Goal: Task Accomplishment & Management: Use online tool/utility

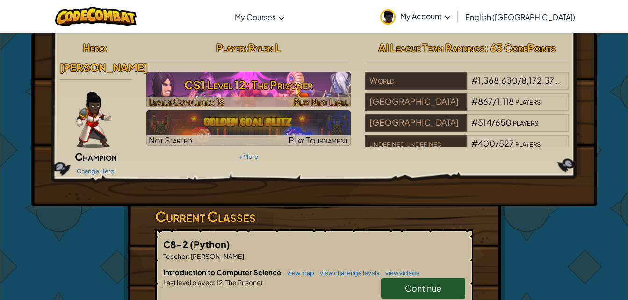
click at [269, 94] on h3 "CS1 Level 12: The Prisoner" at bounding box center [248, 84] width 204 height 21
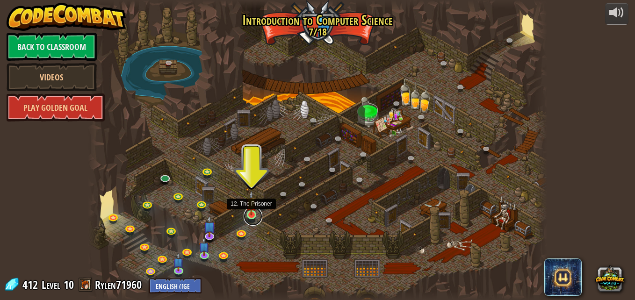
click at [251, 217] on link at bounding box center [253, 216] width 19 height 19
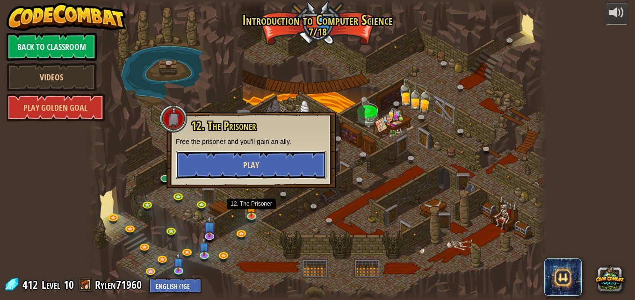
click at [256, 164] on span "Play" at bounding box center [251, 166] width 16 height 12
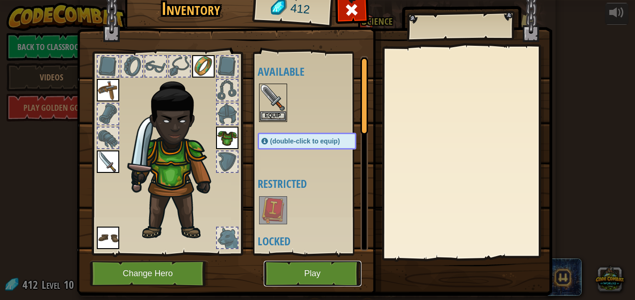
click at [328, 276] on button "Play" at bounding box center [313, 274] width 98 height 26
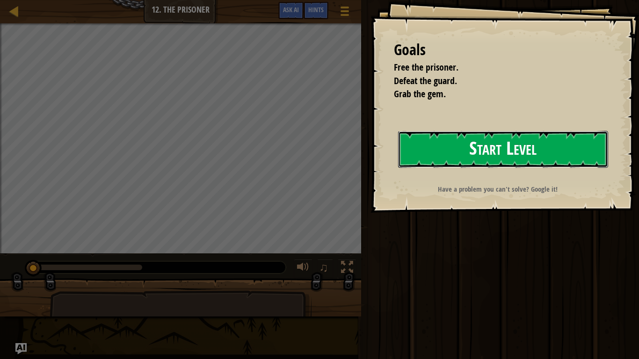
click at [511, 146] on button "Start Level" at bounding box center [503, 149] width 210 height 37
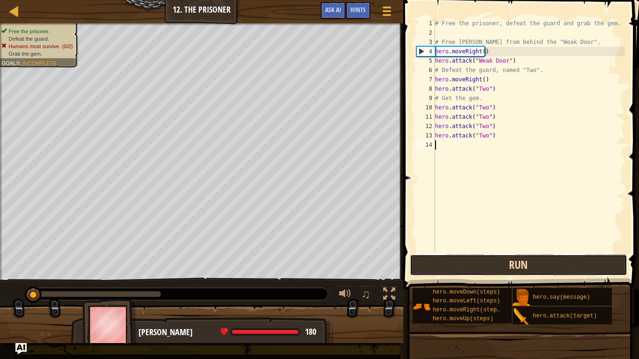
click at [522, 268] on button "Run" at bounding box center [519, 266] width 218 height 22
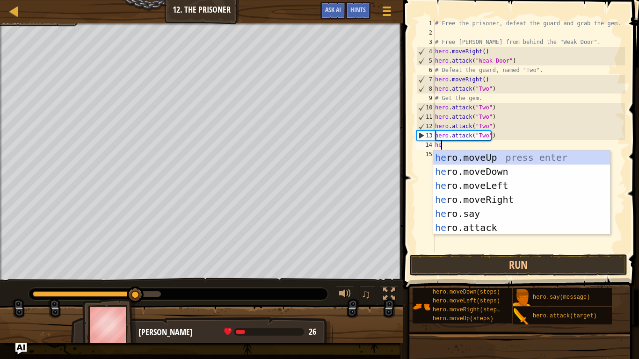
scroll to position [4, 0]
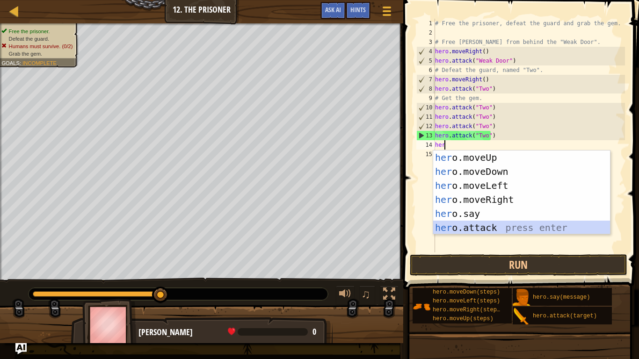
click at [466, 228] on div "her o.moveUp press enter her o.moveDown press enter her o.moveLeft press enter …" at bounding box center [521, 207] width 177 height 112
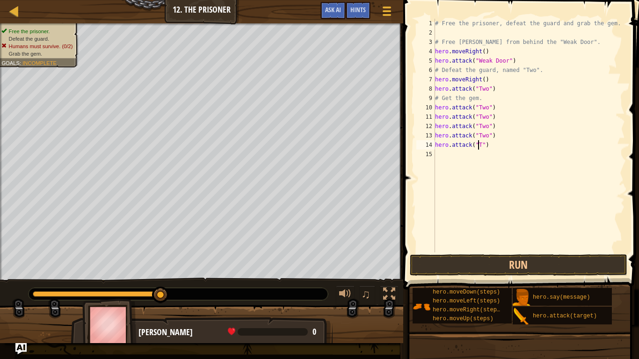
scroll to position [4, 4]
type textarea "hero.attack("Two")"
click at [499, 263] on button "Run" at bounding box center [519, 266] width 218 height 22
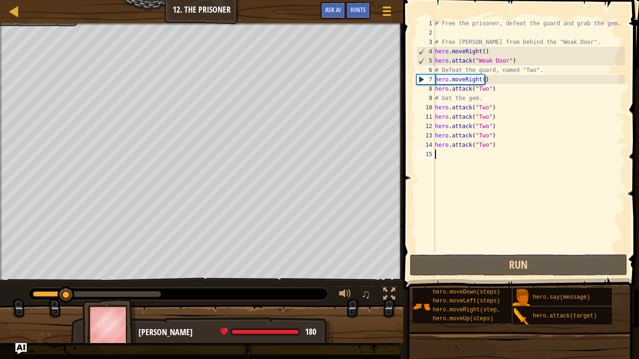
click at [436, 154] on div "# Free the prisoner, defeat the guard and grab the gem. # Free [PERSON_NAME] fr…" at bounding box center [529, 145] width 192 height 253
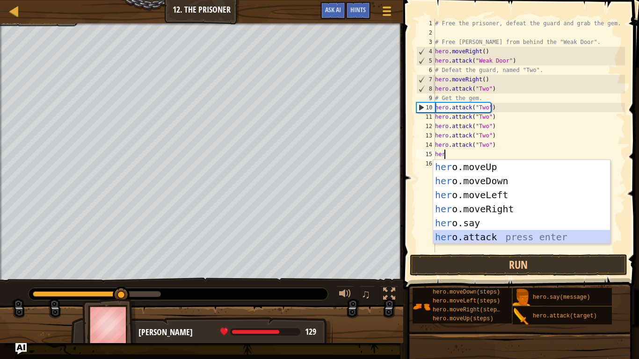
click at [497, 240] on div "her o.moveUp press enter her o.moveDown press enter her o.moveLeft press enter …" at bounding box center [521, 216] width 177 height 112
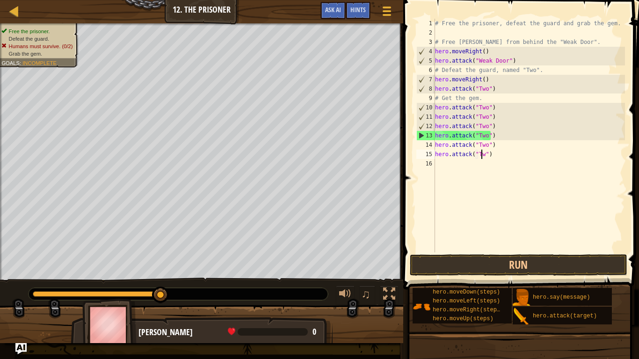
scroll to position [4, 4]
type textarea "hero.attack("Two")"
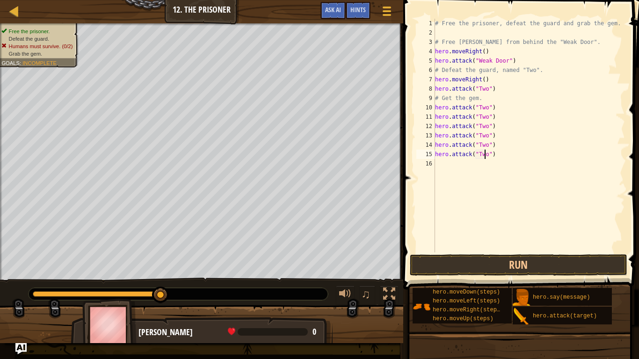
click at [440, 166] on div "# Free the prisoner, defeat the guard and grab the gem. # Free [PERSON_NAME] fr…" at bounding box center [529, 145] width 192 height 253
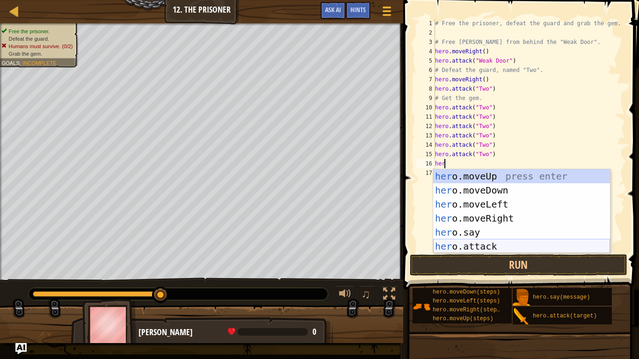
click at [495, 247] on div "her o.moveUp press enter her o.moveDown press enter her o.moveLeft press enter …" at bounding box center [521, 225] width 177 height 112
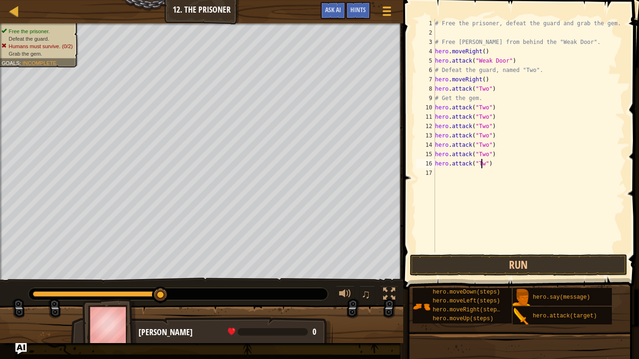
type textarea "hero.attack("Two")"
click at [435, 176] on div "# Free the prisoner, defeat the guard and grab the gem. # Free [PERSON_NAME] fr…" at bounding box center [529, 145] width 192 height 253
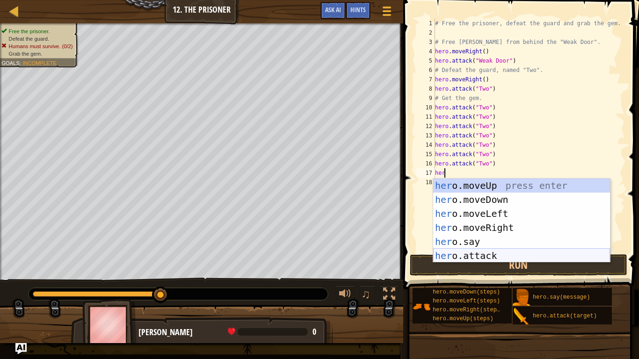
click at [489, 257] on div "her o.moveUp press enter her o.moveDown press enter her o.moveLeft press enter …" at bounding box center [521, 235] width 177 height 112
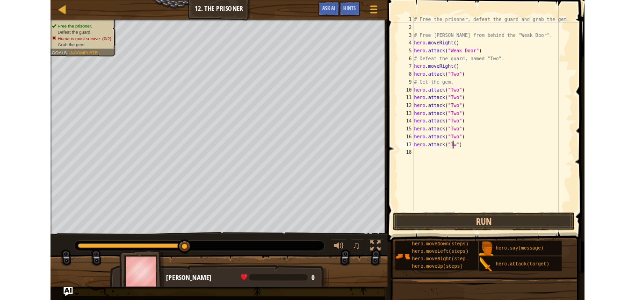
scroll to position [4, 4]
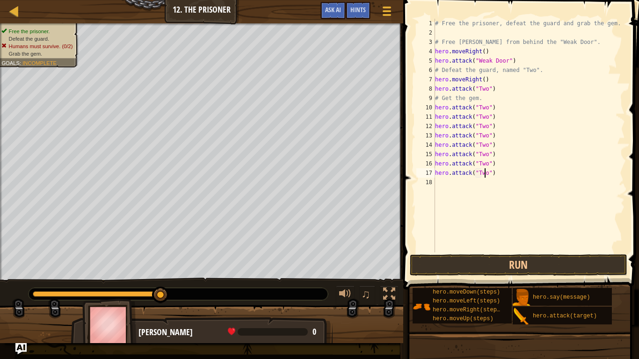
type textarea "hero.attack("Two")"
click at [489, 257] on button "Run" at bounding box center [519, 266] width 218 height 22
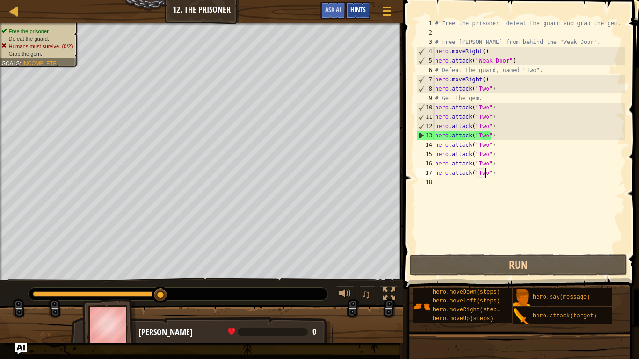
click at [358, 15] on div "Hints" at bounding box center [358, 10] width 25 height 17
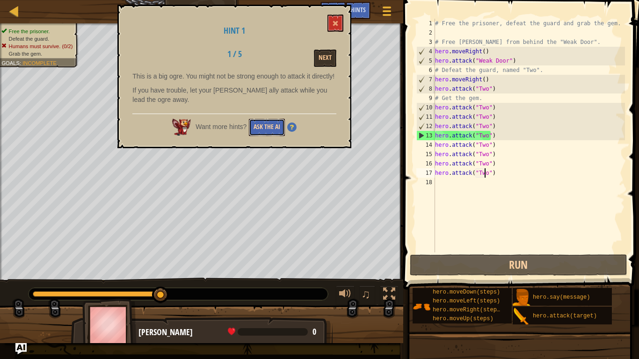
click at [259, 130] on button "Ask the AI" at bounding box center [267, 127] width 36 height 17
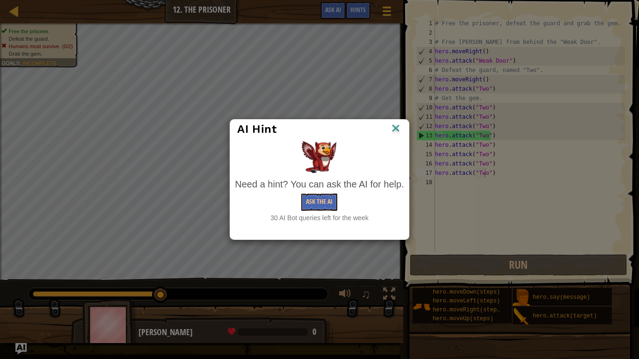
click at [396, 125] on img at bounding box center [396, 129] width 12 height 14
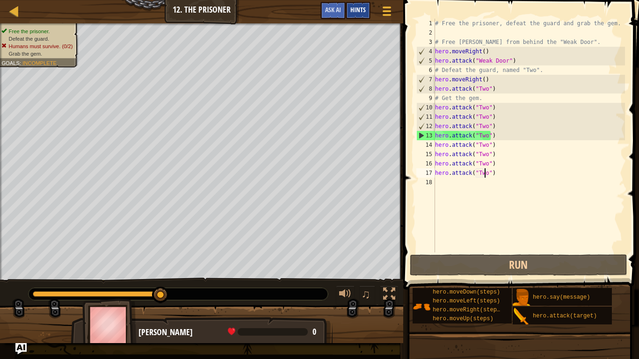
click at [358, 8] on span "Hints" at bounding box center [357, 9] width 15 height 9
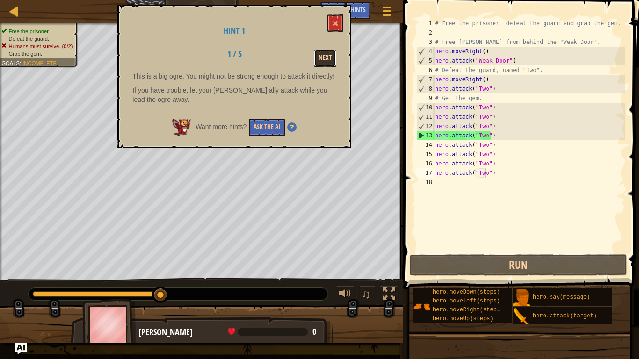
click at [322, 57] on button "Next" at bounding box center [325, 58] width 22 height 17
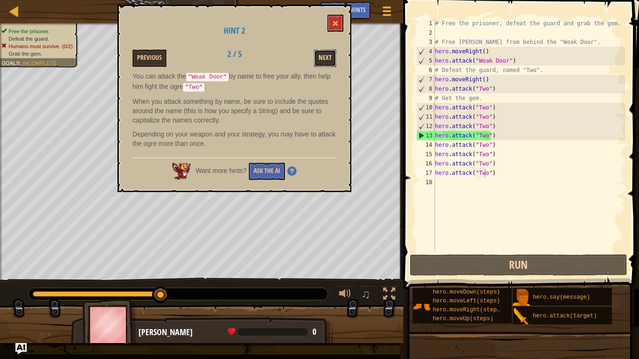
drag, startPoint x: 326, startPoint y: 53, endPoint x: 320, endPoint y: 55, distance: 6.8
click at [320, 55] on button "Next" at bounding box center [325, 58] width 22 height 17
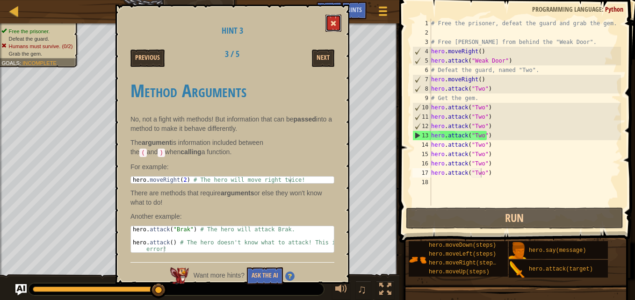
click at [334, 21] on span at bounding box center [333, 23] width 7 height 7
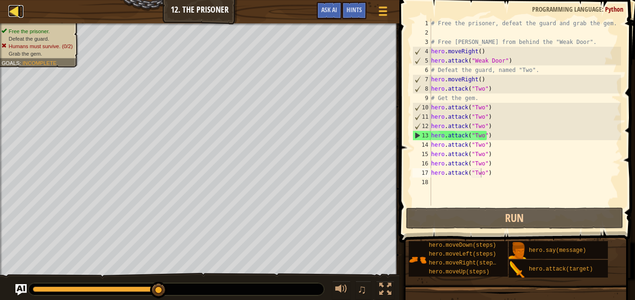
click at [15, 7] on div at bounding box center [14, 11] width 12 height 12
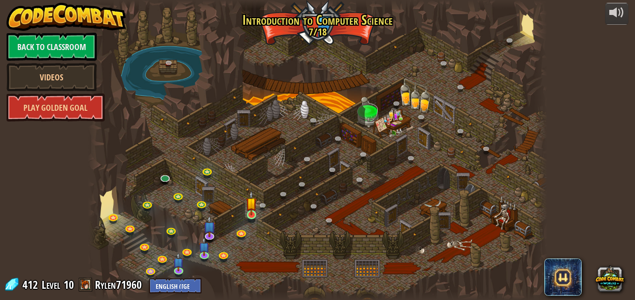
click at [252, 214] on img at bounding box center [251, 203] width 11 height 25
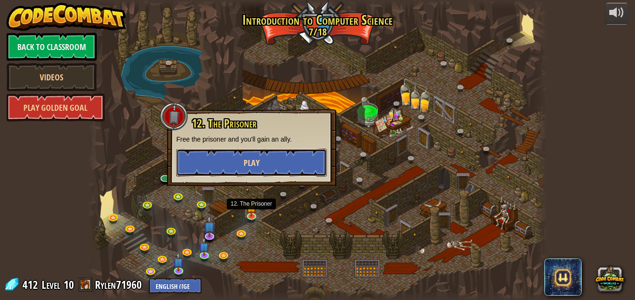
click at [205, 166] on button "Play" at bounding box center [251, 163] width 151 height 28
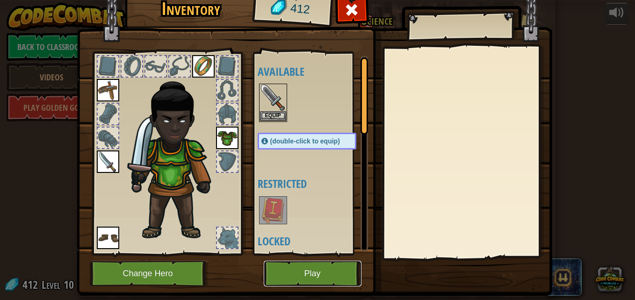
click at [321, 276] on button "Play" at bounding box center [313, 274] width 98 height 26
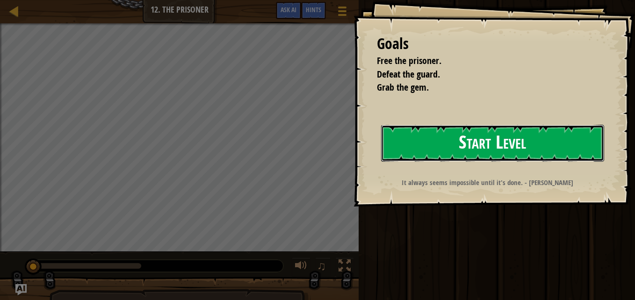
click at [481, 141] on button "Start Level" at bounding box center [492, 143] width 223 height 37
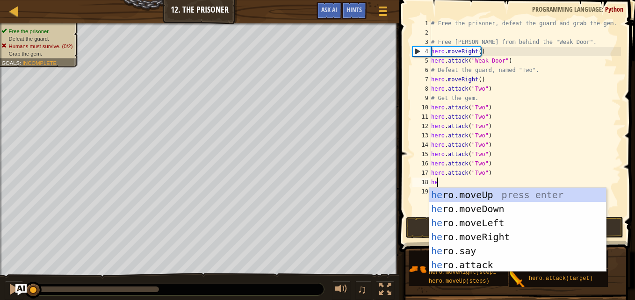
scroll to position [4, 0]
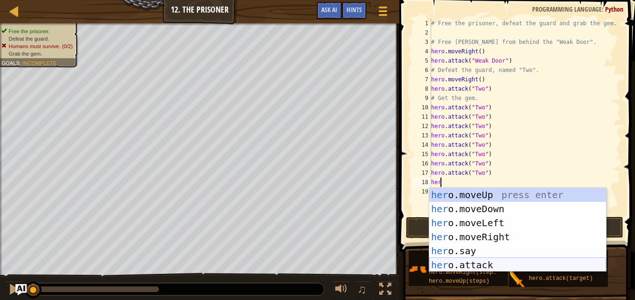
click at [479, 260] on div "her o.moveUp press enter her o.moveDown press enter her o.moveLeft press enter …" at bounding box center [518, 244] width 177 height 112
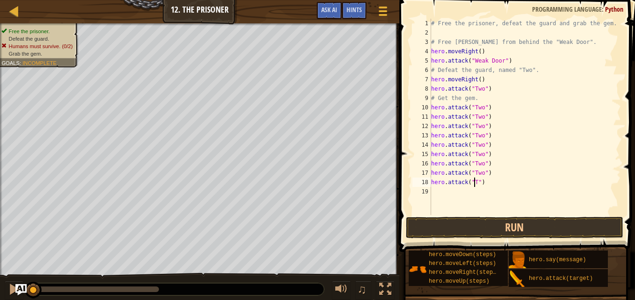
scroll to position [4, 4]
type textarea "hero.attack("Two")"
click at [519, 239] on span at bounding box center [518, 113] width 243 height 280
click at [519, 229] on button "Run" at bounding box center [515, 228] width 218 height 22
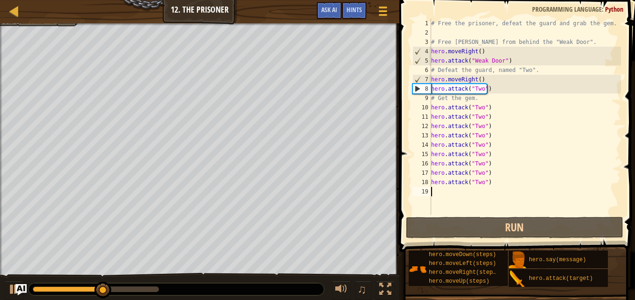
click at [438, 196] on div "# Free the prisoner, defeat the guard and grab the gem. # Free [PERSON_NAME] fr…" at bounding box center [526, 126] width 192 height 215
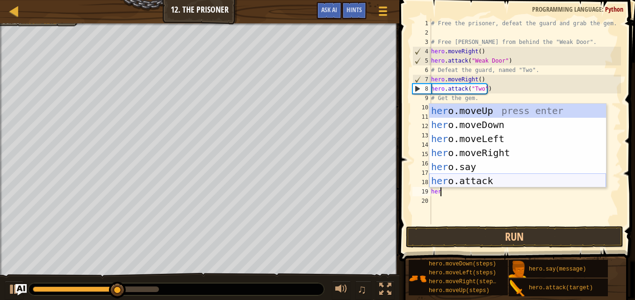
click at [470, 180] on div "her o.moveUp press enter her o.moveDown press enter her o.moveLeft press enter …" at bounding box center [518, 160] width 177 height 112
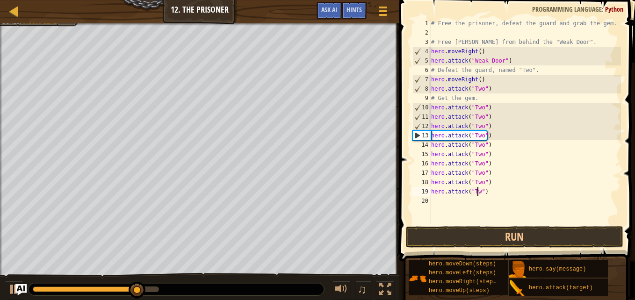
scroll to position [4, 4]
type textarea "hero.attack("Two")"
click at [509, 239] on button "Run" at bounding box center [515, 237] width 218 height 22
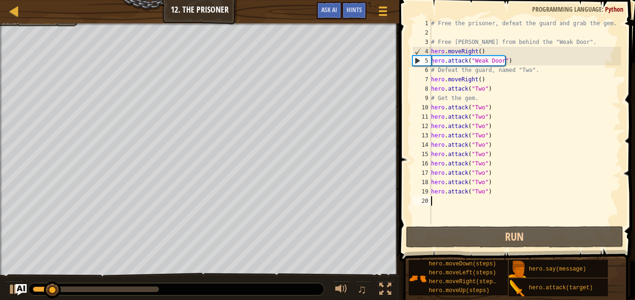
click at [437, 199] on div "# Free the prisoner, defeat the guard and grab the gem. # Free [PERSON_NAME] fr…" at bounding box center [526, 131] width 192 height 225
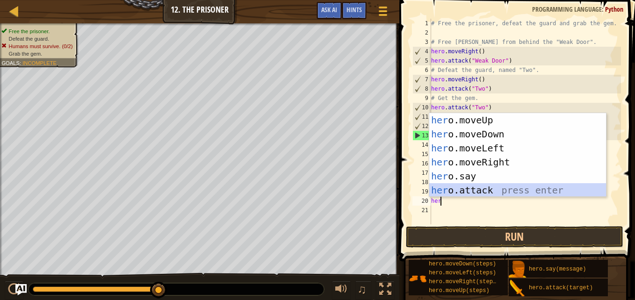
click at [440, 186] on div "her o.moveUp press enter her o.moveDown press enter her o.moveLeft press enter …" at bounding box center [518, 169] width 177 height 112
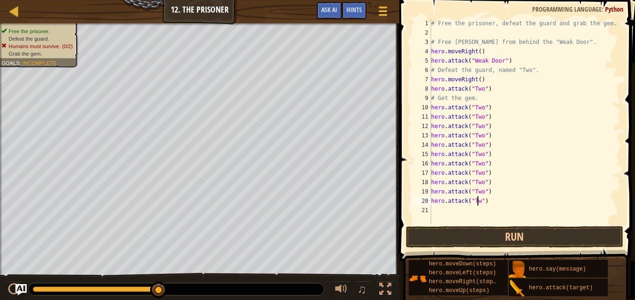
scroll to position [4, 4]
type textarea "hero.attack("Two")"
click at [513, 231] on button "Run" at bounding box center [515, 237] width 218 height 22
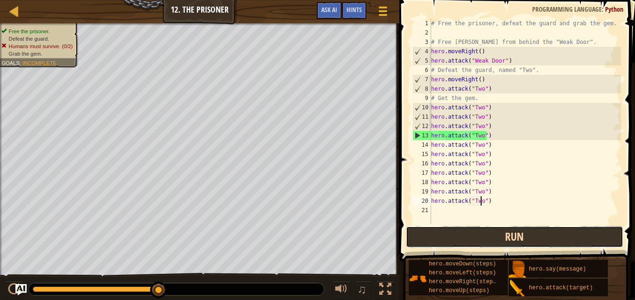
click at [503, 242] on button "Run" at bounding box center [515, 237] width 218 height 22
